Goal: Transaction & Acquisition: Purchase product/service

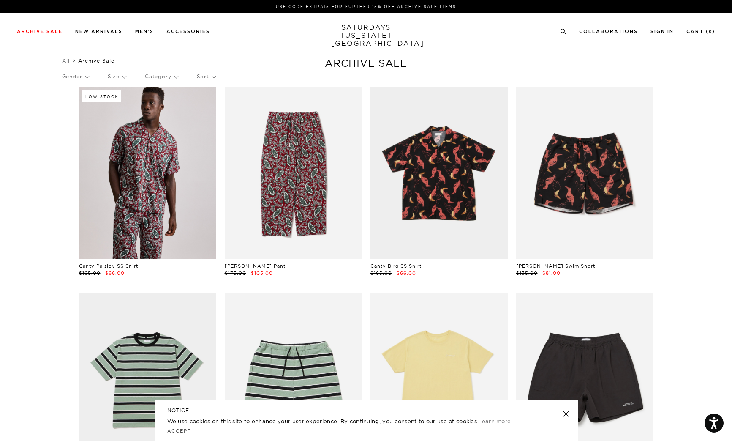
click at [175, 76] on p "Category" at bounding box center [161, 76] width 33 height 19
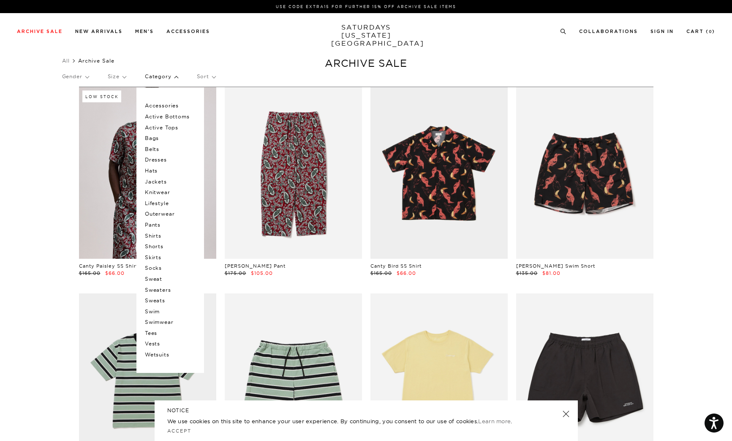
click at [156, 246] on p "Shorts" at bounding box center [170, 246] width 51 height 11
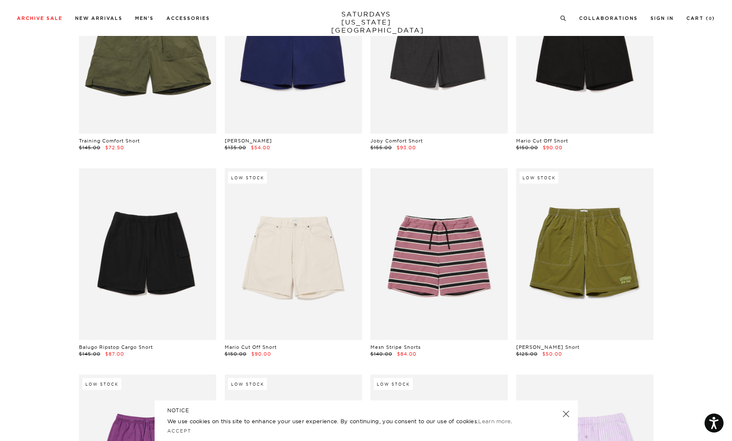
scroll to position [375, 0]
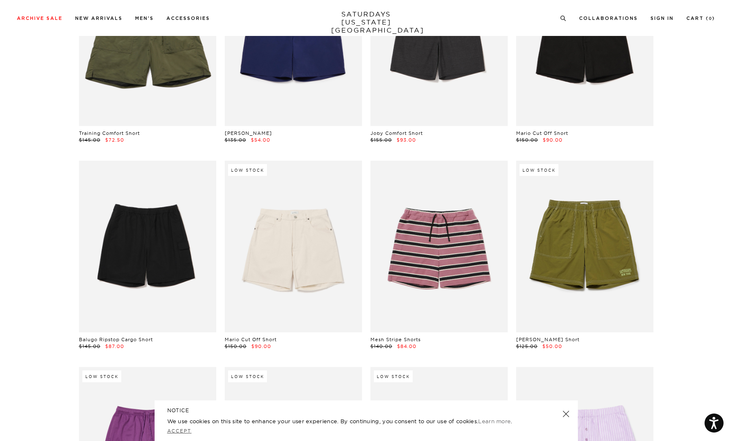
click at [178, 430] on link "Accept" at bounding box center [179, 430] width 25 height 6
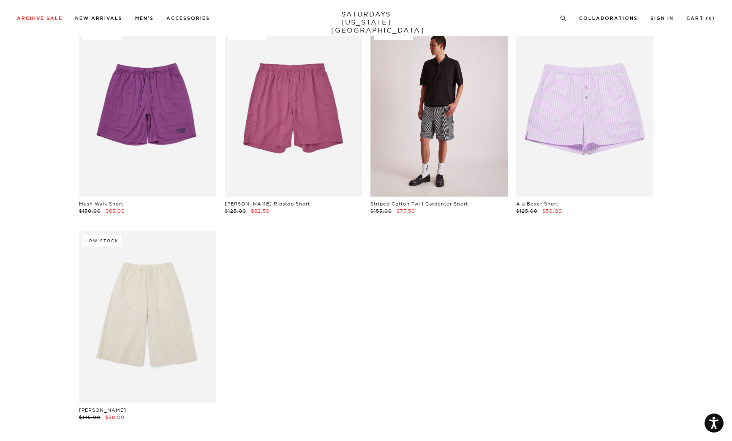
scroll to position [748, 0]
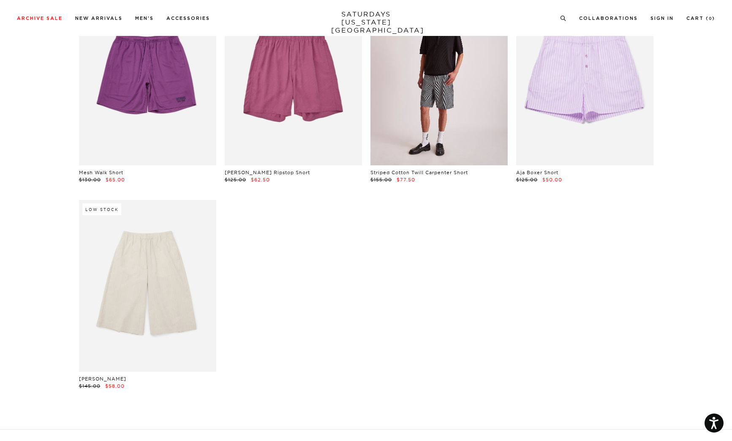
click at [448, 114] on link at bounding box center [438, 80] width 137 height 172
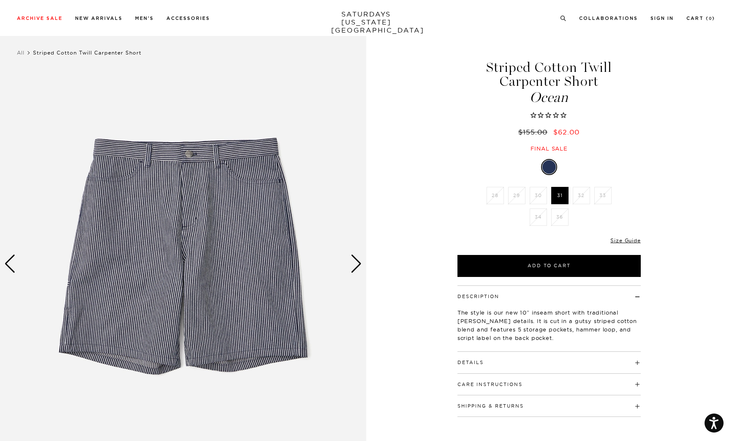
scroll to position [15, 0]
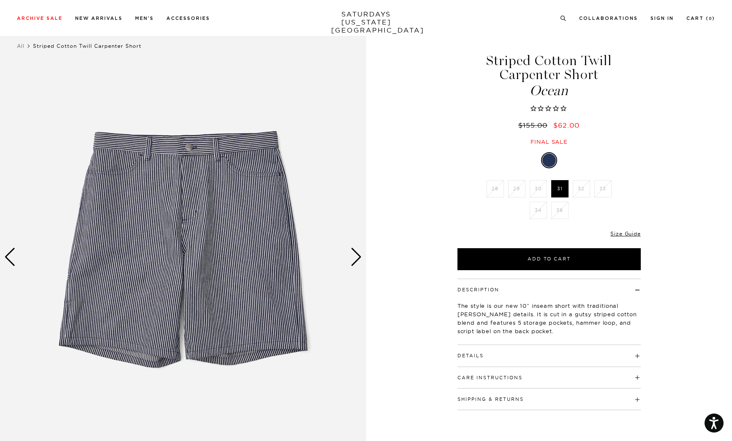
click at [358, 261] on div "Next slide" at bounding box center [356, 257] width 11 height 19
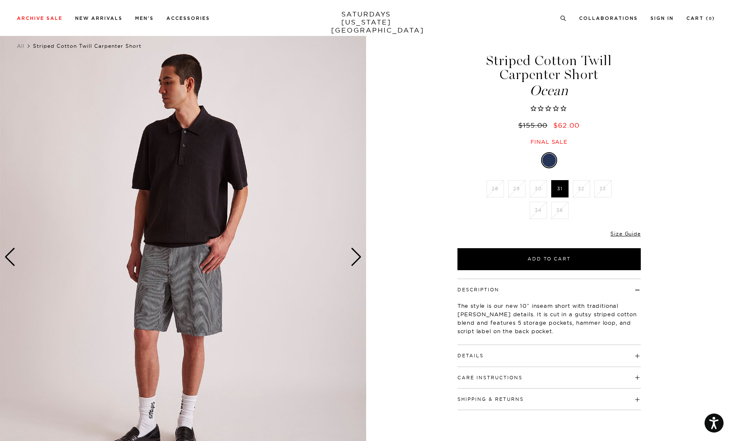
click at [358, 261] on div "Next slide" at bounding box center [356, 257] width 11 height 19
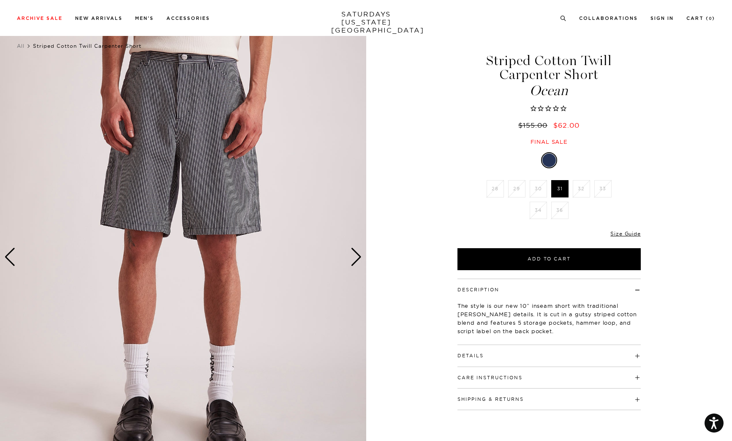
click at [358, 261] on div "Next slide" at bounding box center [356, 257] width 11 height 19
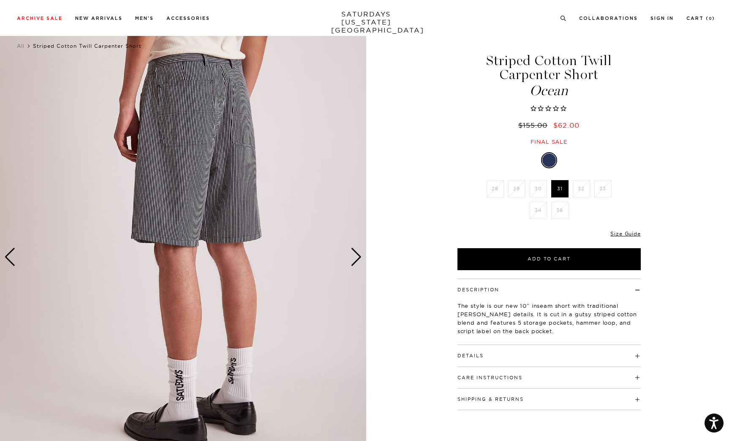
click at [358, 261] on div "Next slide" at bounding box center [356, 257] width 11 height 19
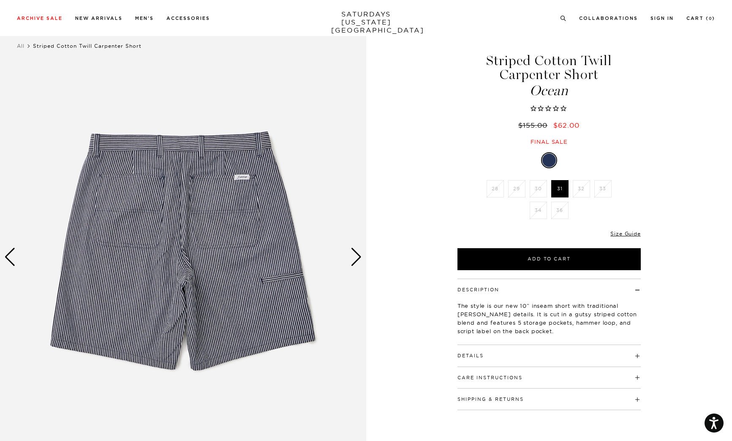
click at [358, 261] on div "Next slide" at bounding box center [356, 257] width 11 height 19
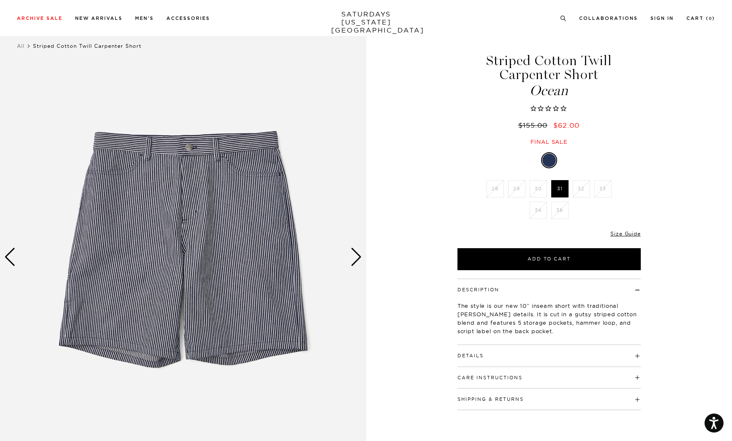
click at [358, 261] on div "Next slide" at bounding box center [356, 257] width 11 height 19
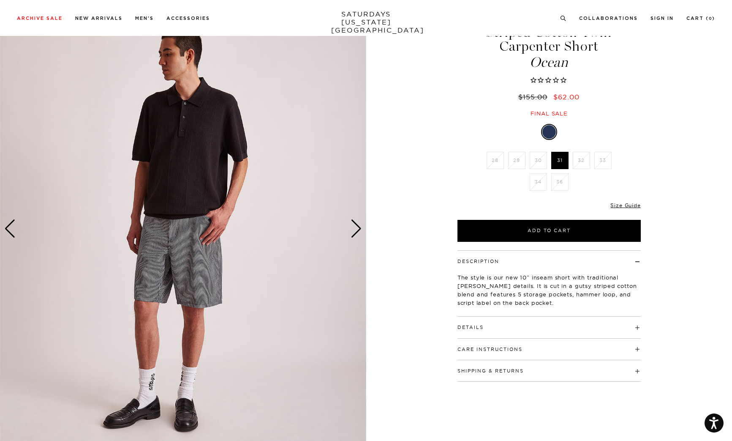
scroll to position [37, 0]
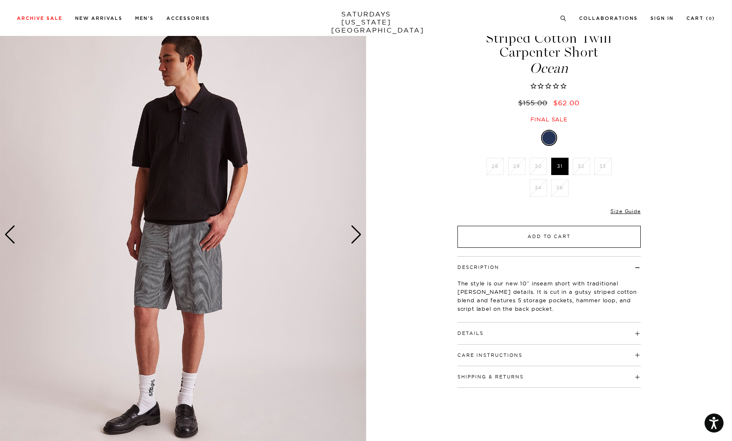
click at [508, 242] on button "Add to Cart" at bounding box center [548, 237] width 183 height 22
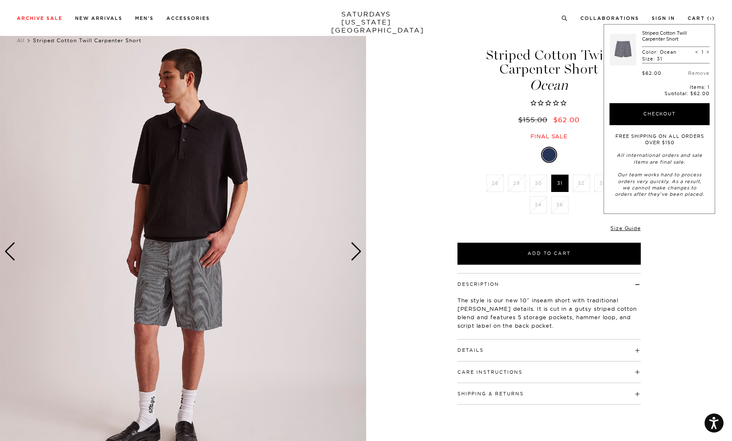
scroll to position [0, 0]
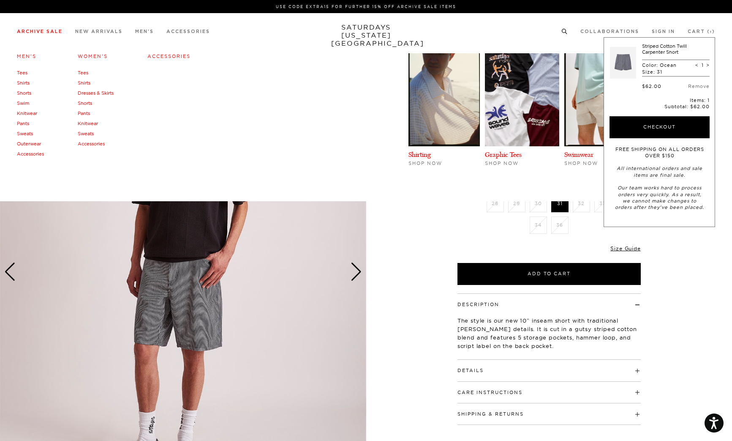
click at [50, 30] on link "Archive Sale" at bounding box center [40, 31] width 46 height 5
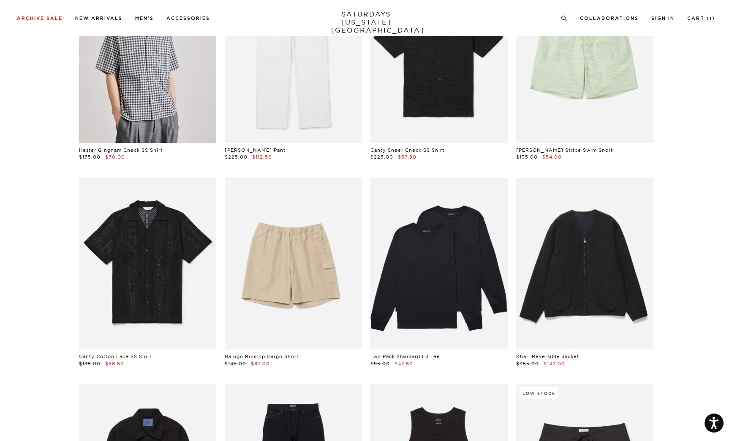
scroll to position [545, 0]
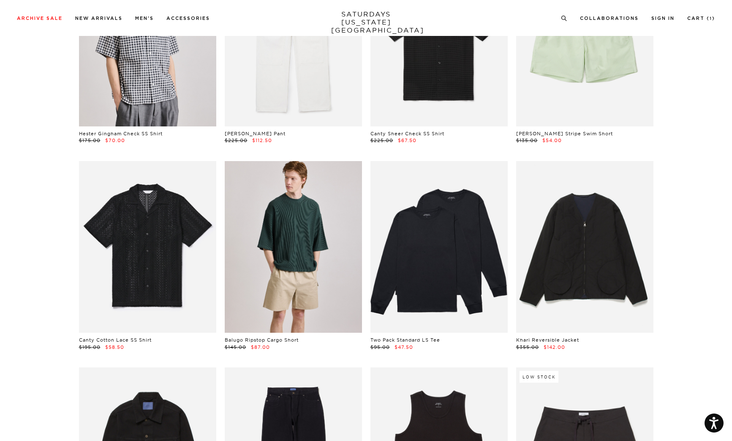
click at [299, 264] on link at bounding box center [293, 247] width 137 height 172
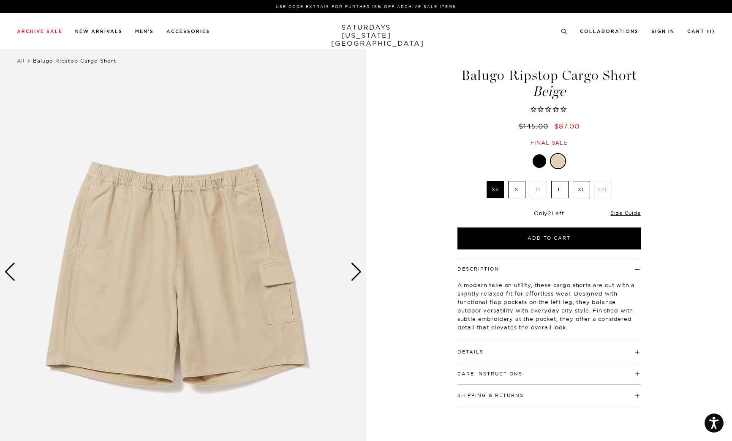
click at [359, 271] on div "Next slide" at bounding box center [356, 271] width 11 height 19
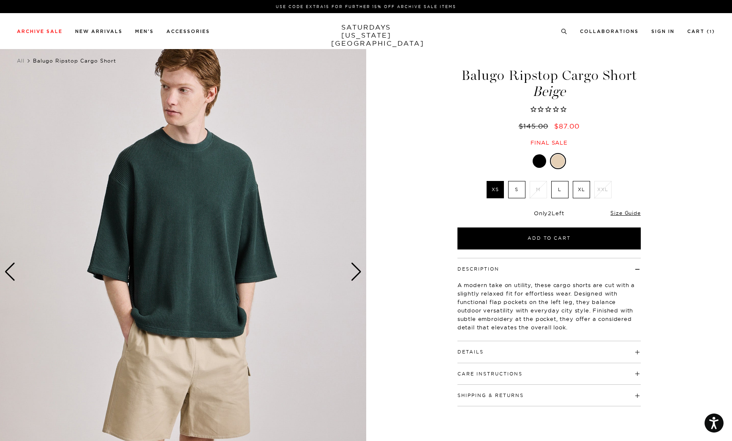
click at [359, 271] on div "Next slide" at bounding box center [356, 271] width 11 height 19
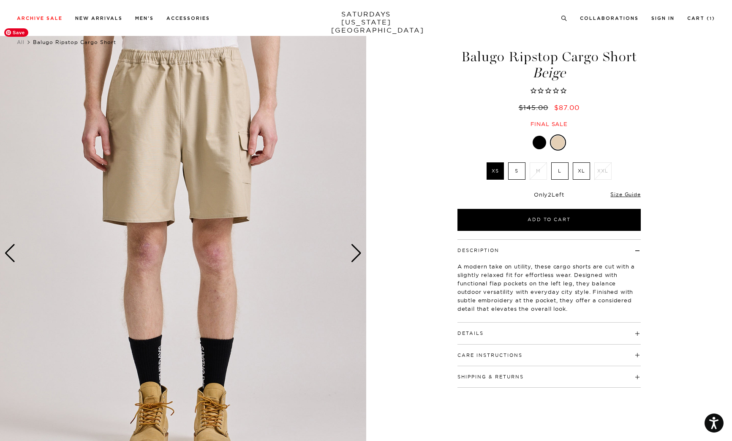
scroll to position [65, 0]
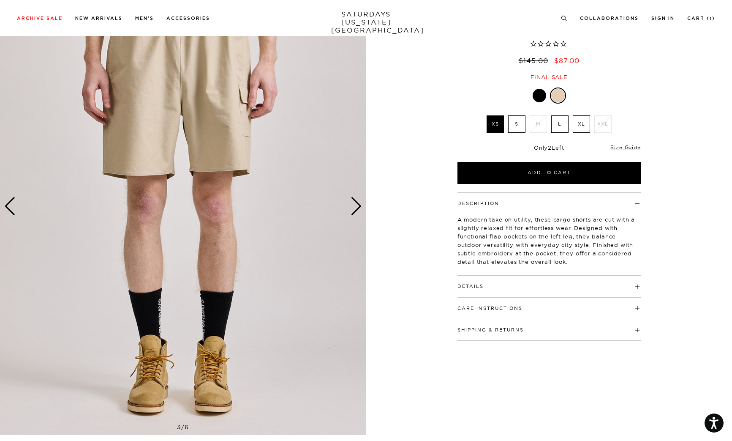
click at [359, 201] on div "Next slide" at bounding box center [356, 206] width 11 height 19
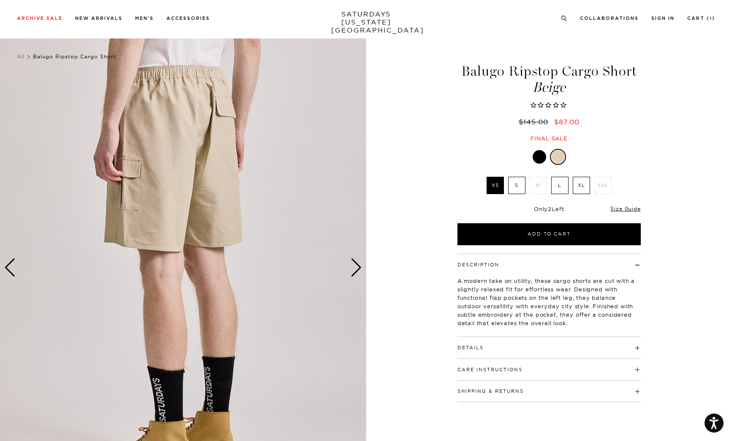
scroll to position [0, 0]
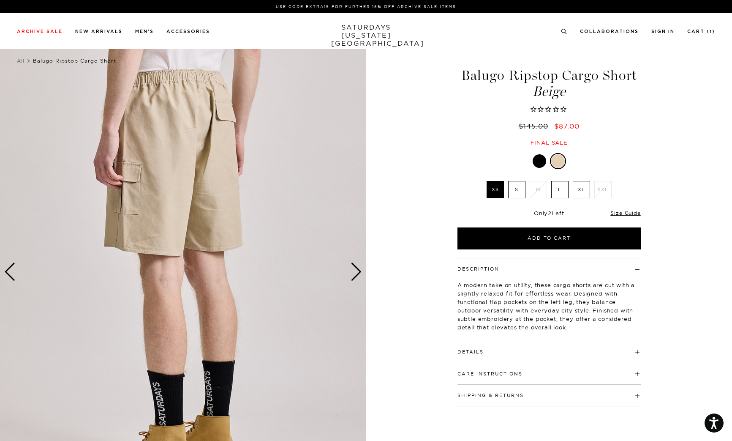
click at [355, 272] on div "Next slide" at bounding box center [356, 271] width 11 height 19
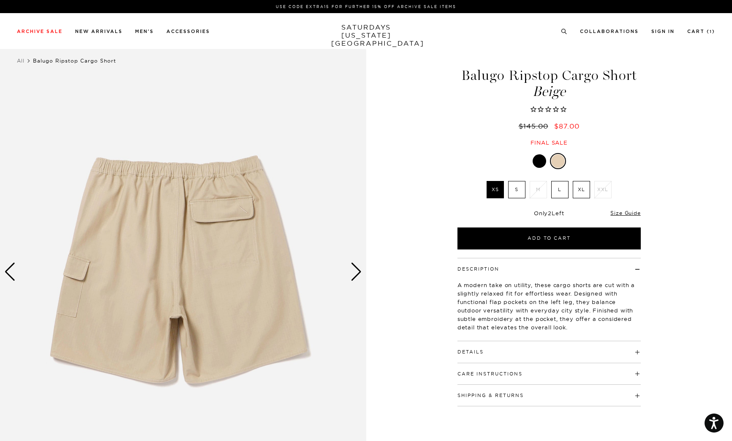
click at [356, 270] on div "Next slide" at bounding box center [356, 271] width 11 height 19
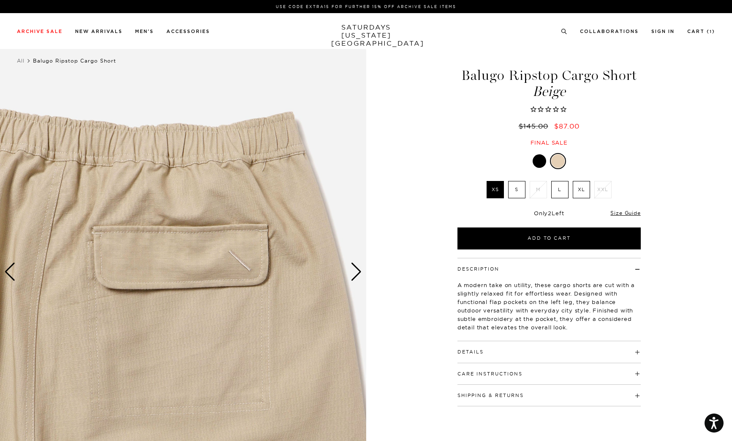
click at [356, 270] on div "Next slide" at bounding box center [356, 271] width 11 height 19
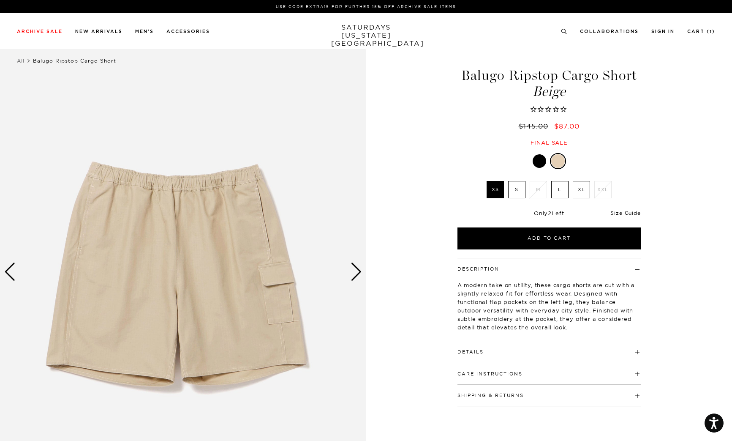
click at [629, 210] on link "Size Guide" at bounding box center [625, 213] width 30 height 6
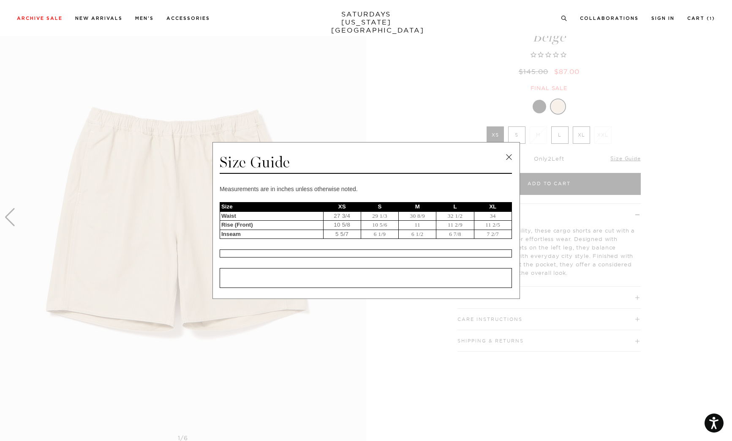
scroll to position [48, 0]
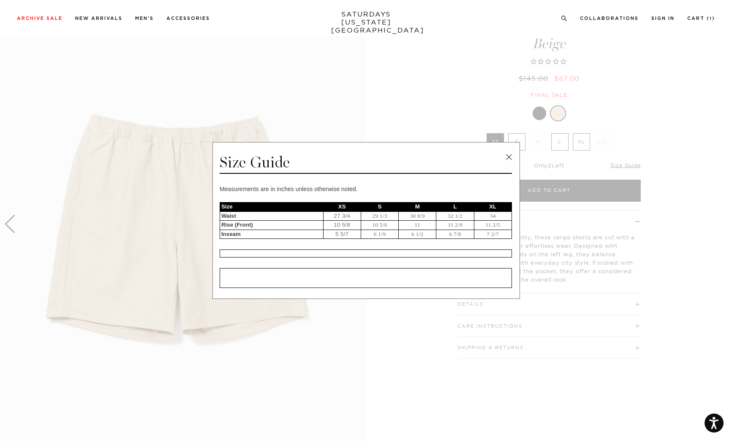
click at [506, 154] on link at bounding box center [509, 157] width 13 height 13
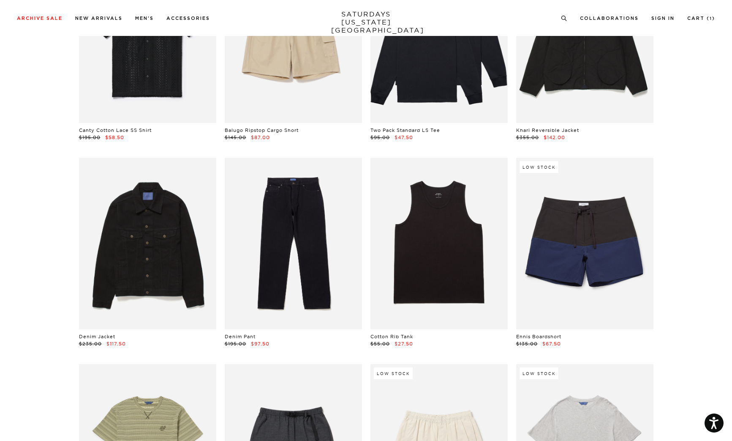
scroll to position [762, 0]
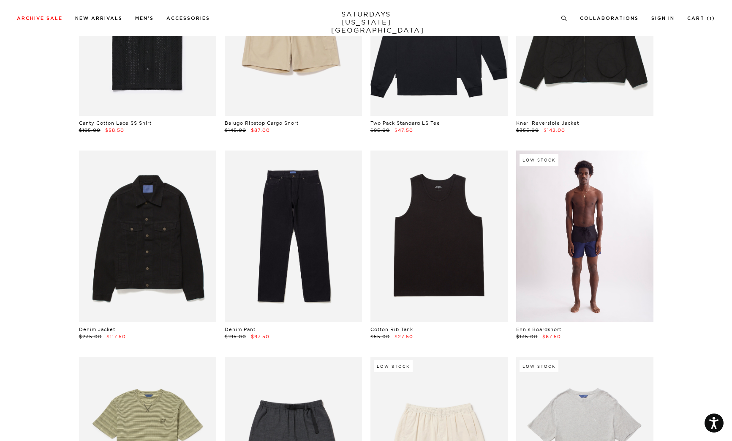
click at [615, 240] on link at bounding box center [584, 236] width 137 height 172
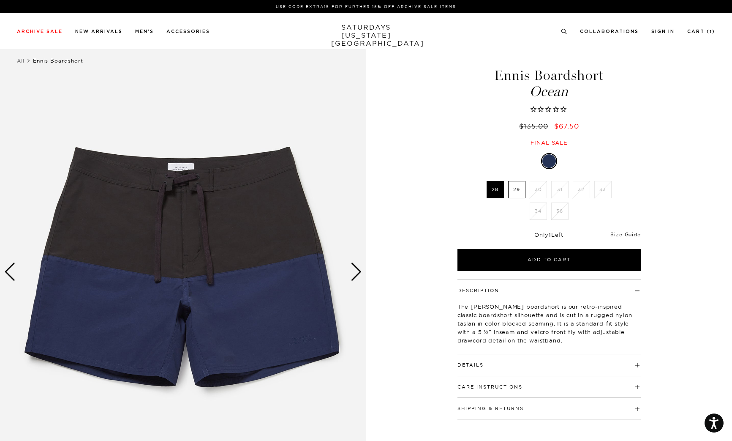
click at [355, 270] on div "Next slide" at bounding box center [356, 271] width 11 height 19
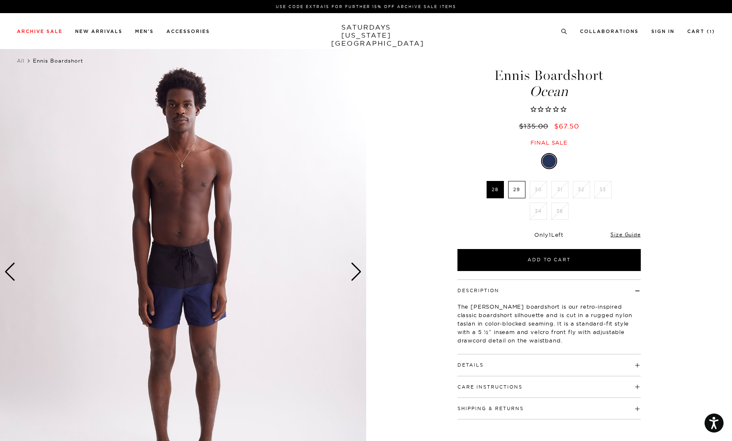
click at [355, 270] on div "Next slide" at bounding box center [356, 271] width 11 height 19
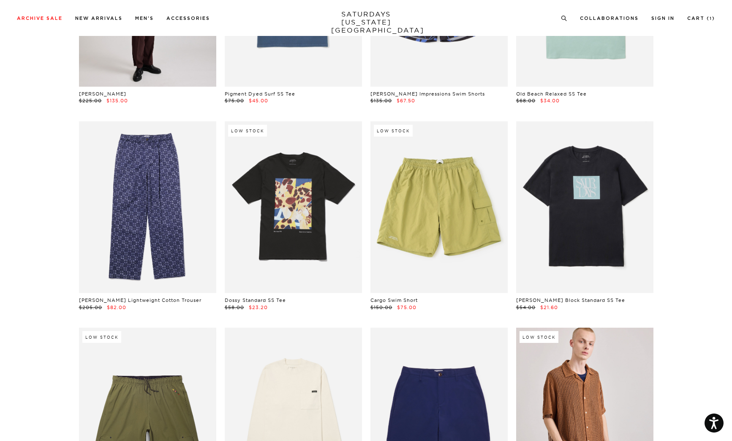
scroll to position [2235, 0]
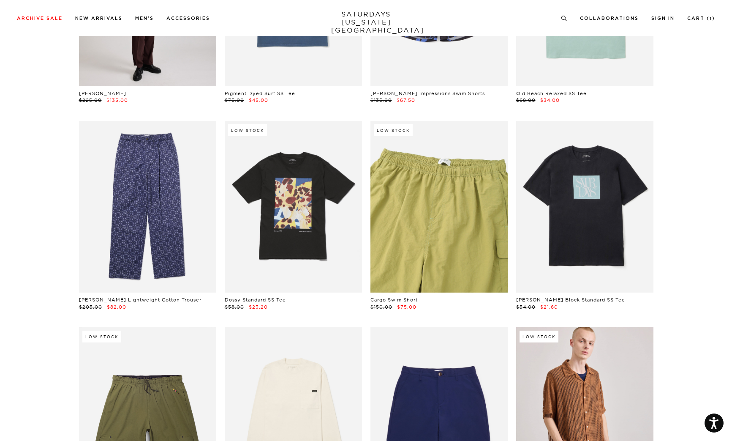
click at [443, 223] on link at bounding box center [438, 207] width 137 height 172
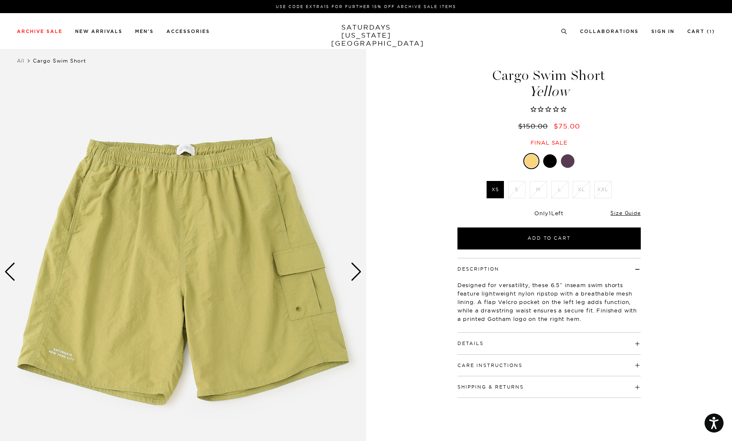
click at [549, 159] on div at bounding box center [550, 161] width 14 height 14
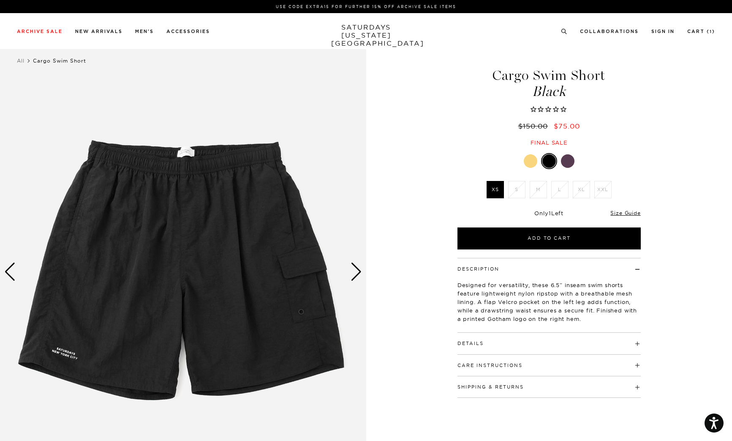
click at [569, 161] on div at bounding box center [568, 161] width 14 height 14
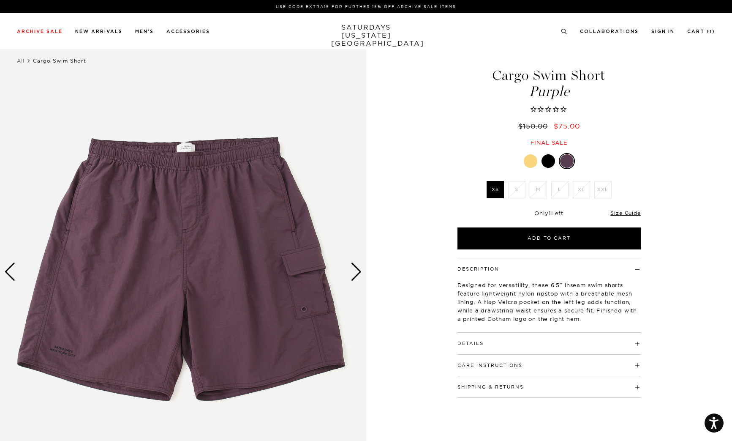
click at [533, 162] on div at bounding box center [531, 161] width 14 height 14
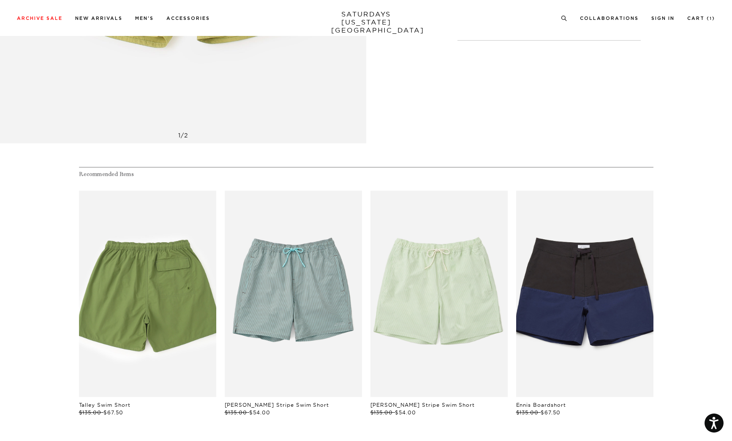
scroll to position [476, 0]
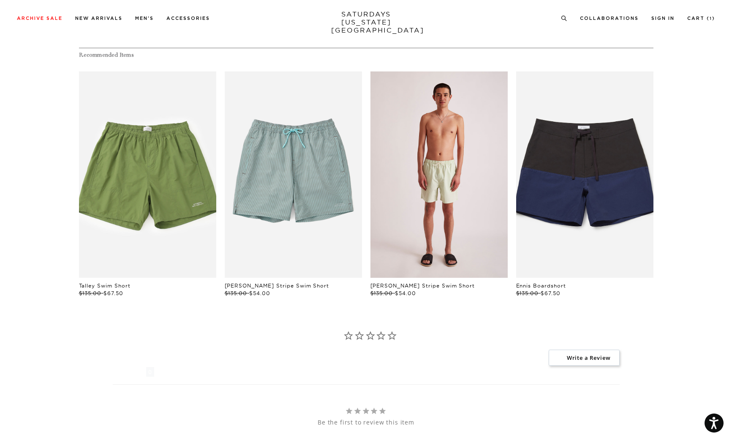
click at [433, 203] on link "files/M22422SM02-SPURCESTONE_01.jpg" at bounding box center [438, 174] width 137 height 206
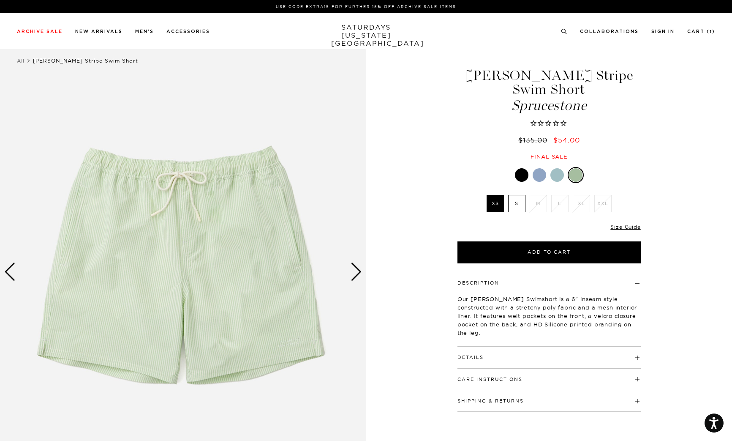
click at [523, 176] on div at bounding box center [522, 175] width 14 height 14
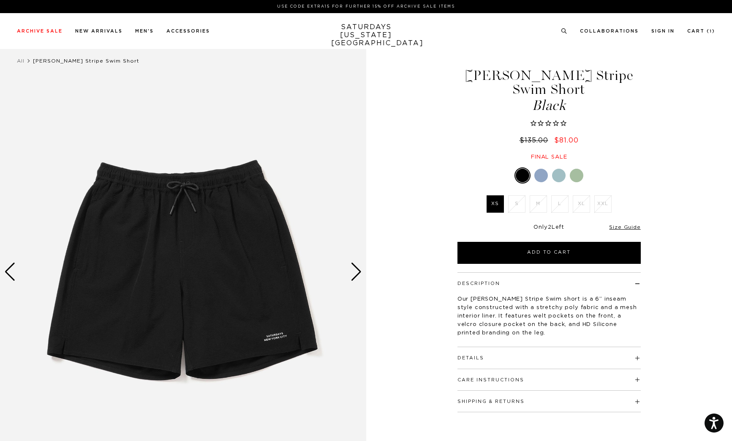
click at [540, 207] on li "M" at bounding box center [539, 203] width 22 height 17
click at [537, 171] on div at bounding box center [541, 175] width 14 height 14
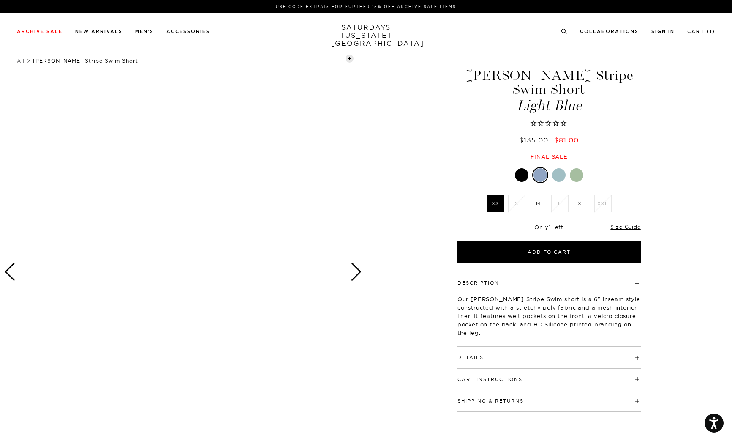
click at [556, 175] on div at bounding box center [559, 175] width 14 height 14
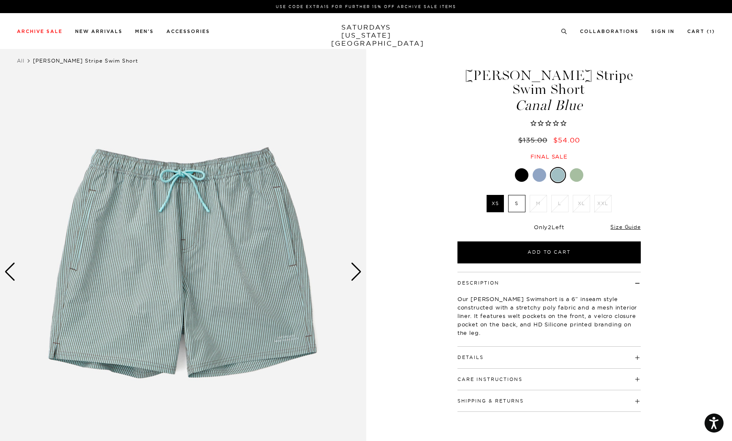
click at [577, 174] on div at bounding box center [577, 175] width 14 height 14
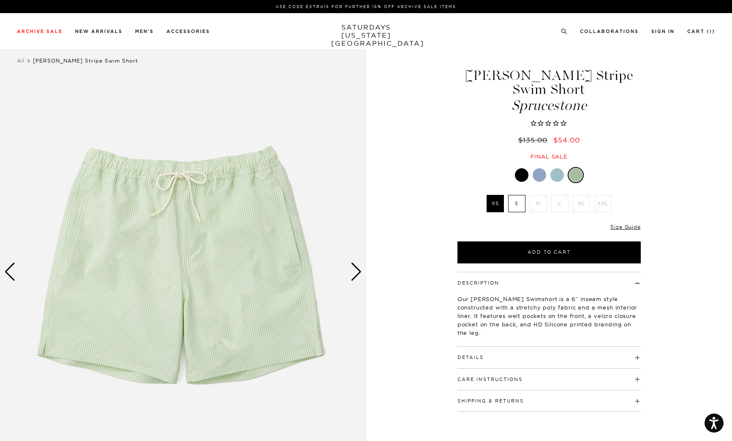
click at [539, 175] on div at bounding box center [540, 175] width 14 height 14
